Goal: Check status: Check status

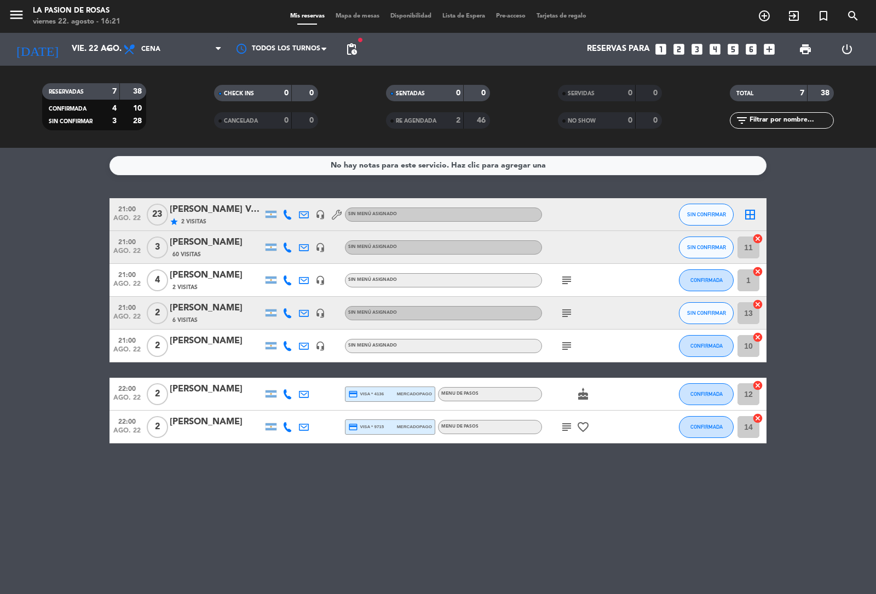
click at [559, 280] on span "subject" at bounding box center [567, 280] width 16 height 13
click at [560, 280] on span "subject" at bounding box center [567, 280] width 16 height 13
click at [560, 280] on icon "subject" at bounding box center [566, 280] width 13 height 13
click at [565, 309] on icon "subject" at bounding box center [566, 313] width 13 height 13
click at [563, 341] on div "Frecuente //Aniversario" at bounding box center [568, 332] width 100 height 19
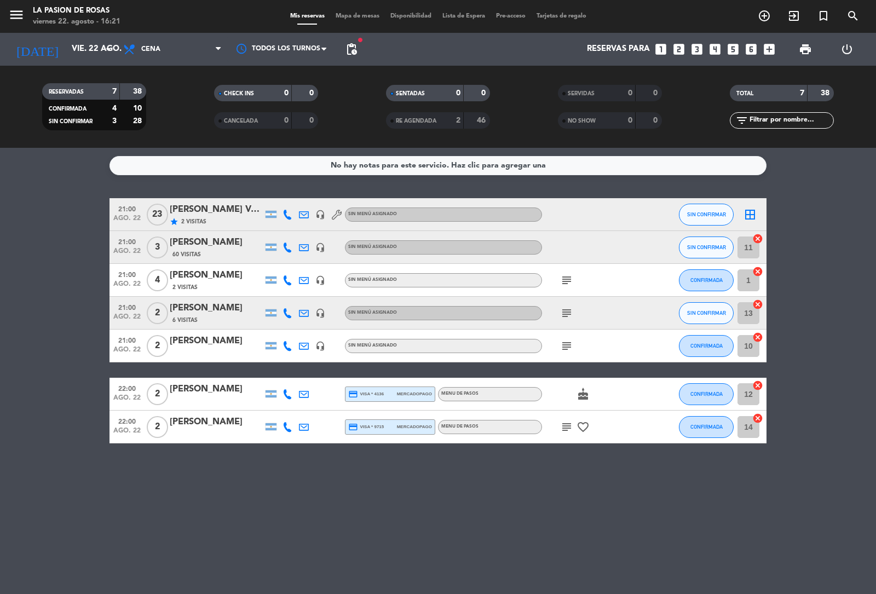
click at [563, 341] on icon "subject" at bounding box center [566, 346] width 13 height 13
click at [578, 396] on icon "cake" at bounding box center [583, 394] width 13 height 13
click at [565, 416] on div "subject favorite_border" at bounding box center [591, 427] width 99 height 32
click at [567, 426] on icon "subject" at bounding box center [566, 427] width 13 height 13
click at [585, 427] on icon "favorite_border" at bounding box center [583, 427] width 13 height 13
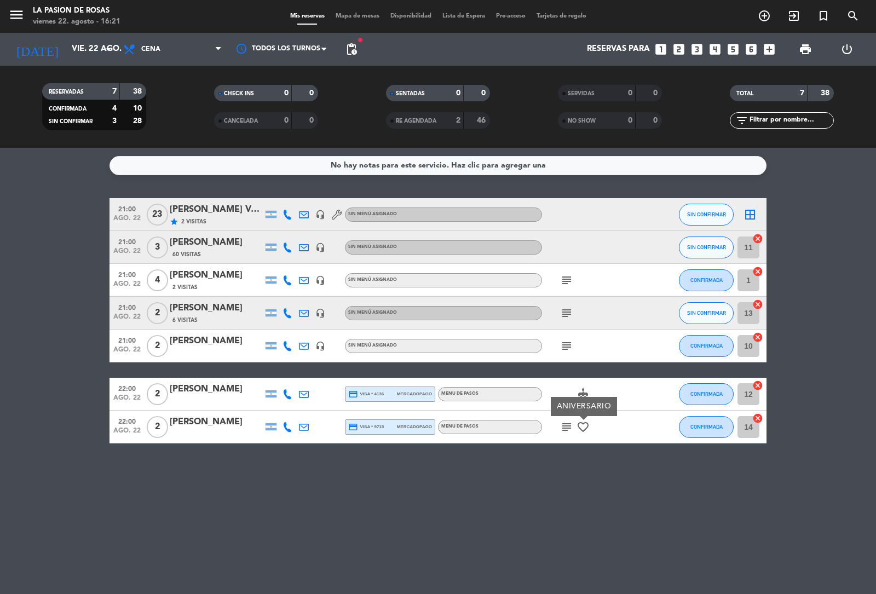
drag, startPoint x: 493, startPoint y: 361, endPoint x: 472, endPoint y: 333, distance: 35.3
click at [494, 365] on div "21:00 [DATE] [PERSON_NAME] Valencia [PERSON_NAME] star 2 Visitas headset_mic Si…" at bounding box center [438, 320] width 657 height 245
click at [13, 322] on bookings-row "21:00 [DATE] [PERSON_NAME] Valencia [PERSON_NAME] star 2 Visitas headset_mic Si…" at bounding box center [438, 320] width 876 height 245
click at [569, 421] on icon "subject" at bounding box center [566, 427] width 13 height 13
click at [565, 426] on icon "subject" at bounding box center [566, 427] width 13 height 13
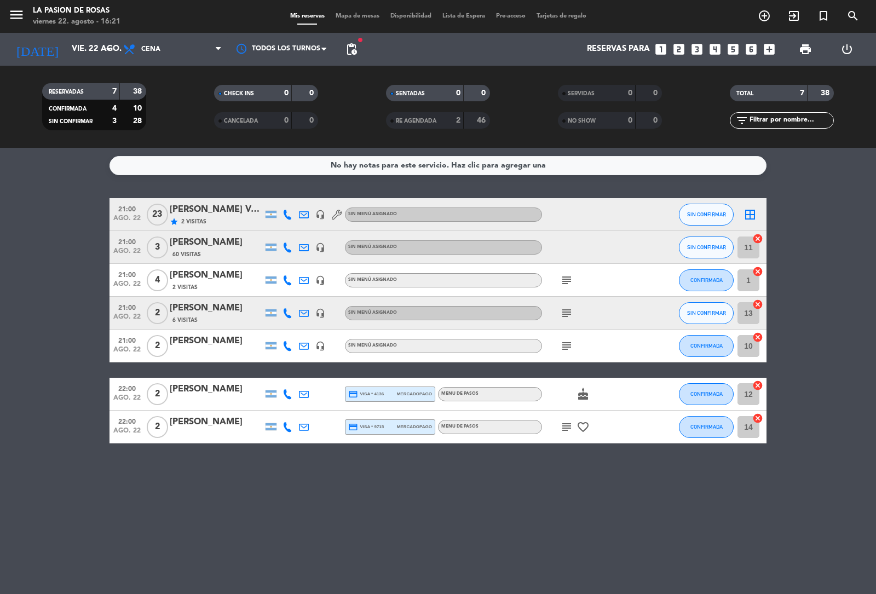
click at [559, 448] on div "No hay notas para este servicio. Haz clic para agregar una 21:00 [DATE] [PERSON…" at bounding box center [438, 371] width 876 height 446
